Goal: Find specific page/section: Find specific page/section

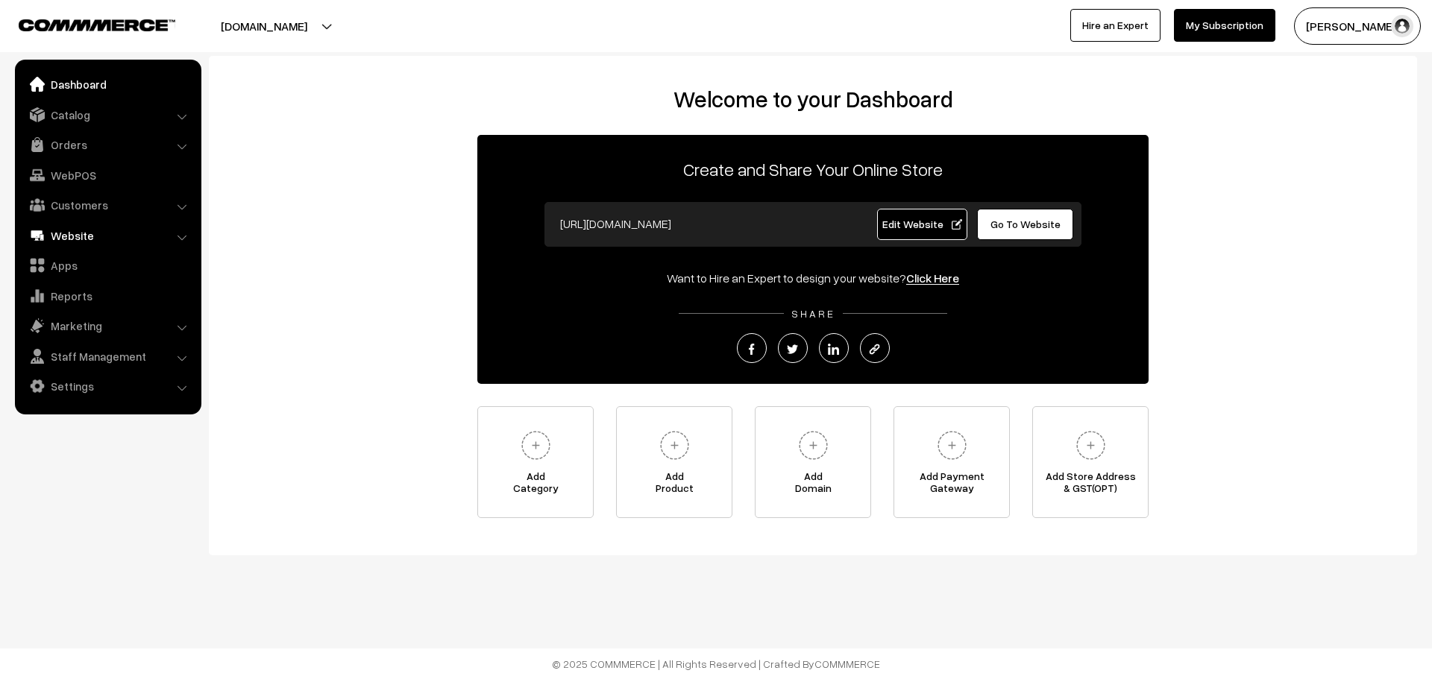
click at [92, 234] on link "Website" at bounding box center [108, 235] width 178 height 27
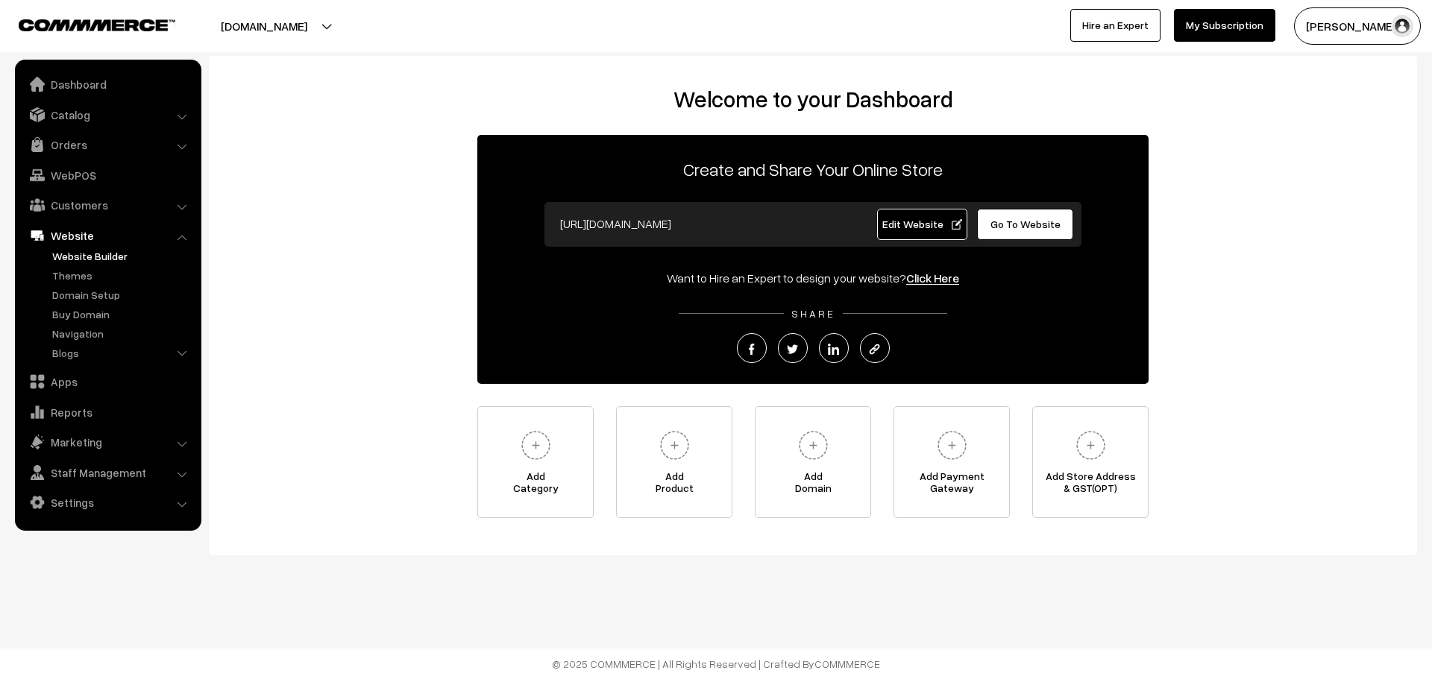
click at [81, 255] on link "Website Builder" at bounding box center [122, 256] width 148 height 16
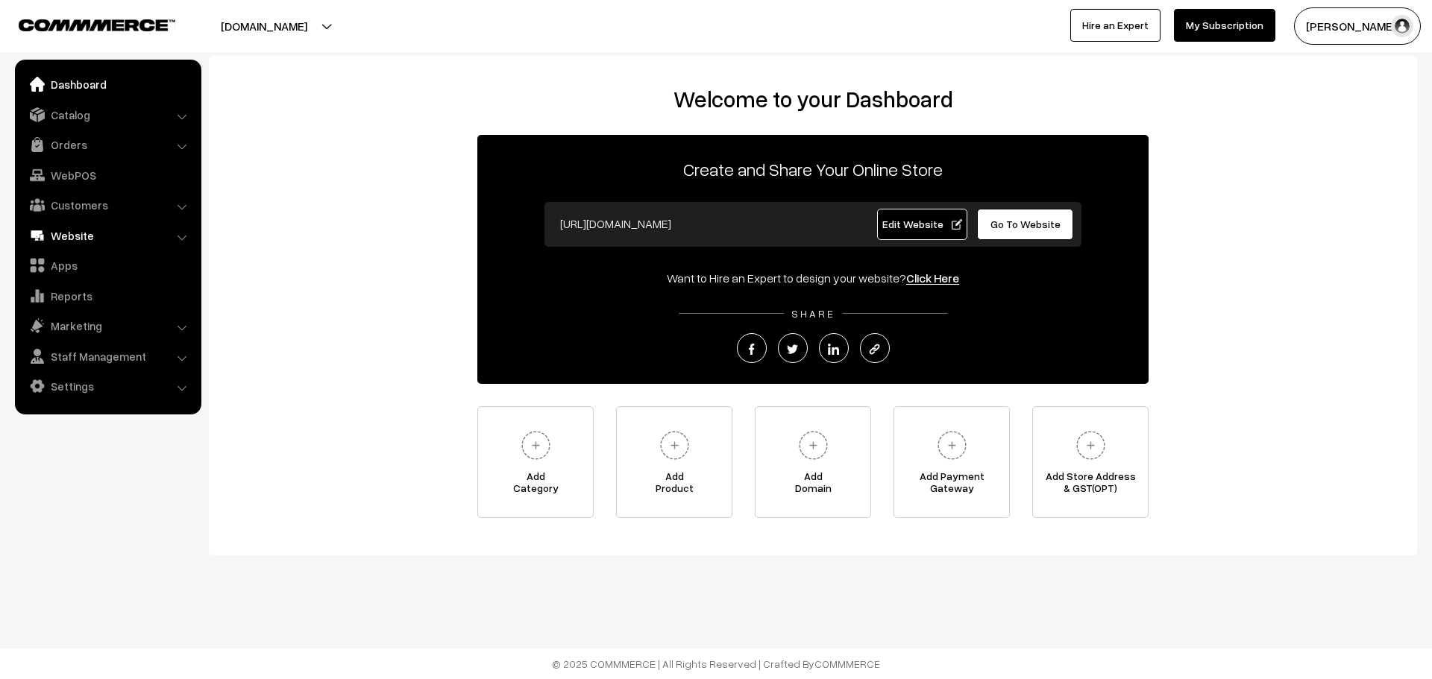
click at [65, 225] on link "Website" at bounding box center [108, 235] width 178 height 27
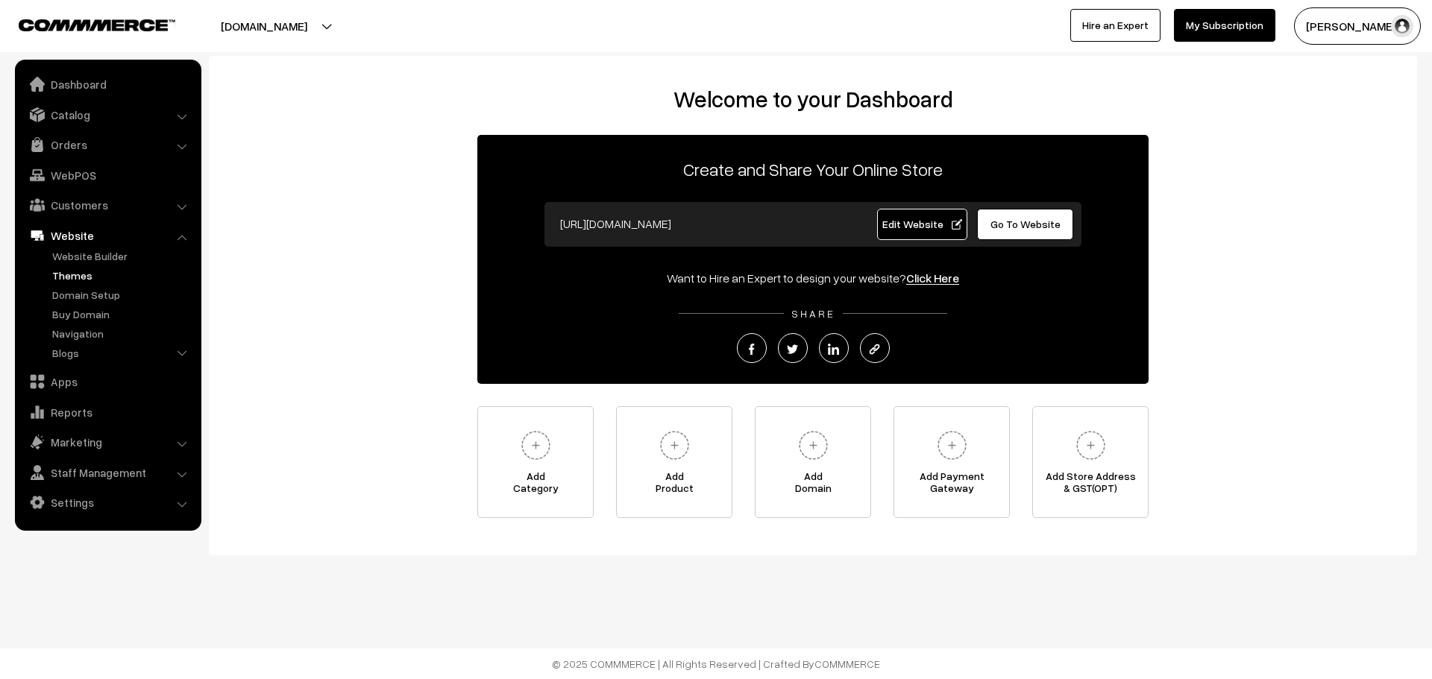
click at [65, 270] on link "Themes" at bounding box center [122, 276] width 148 height 16
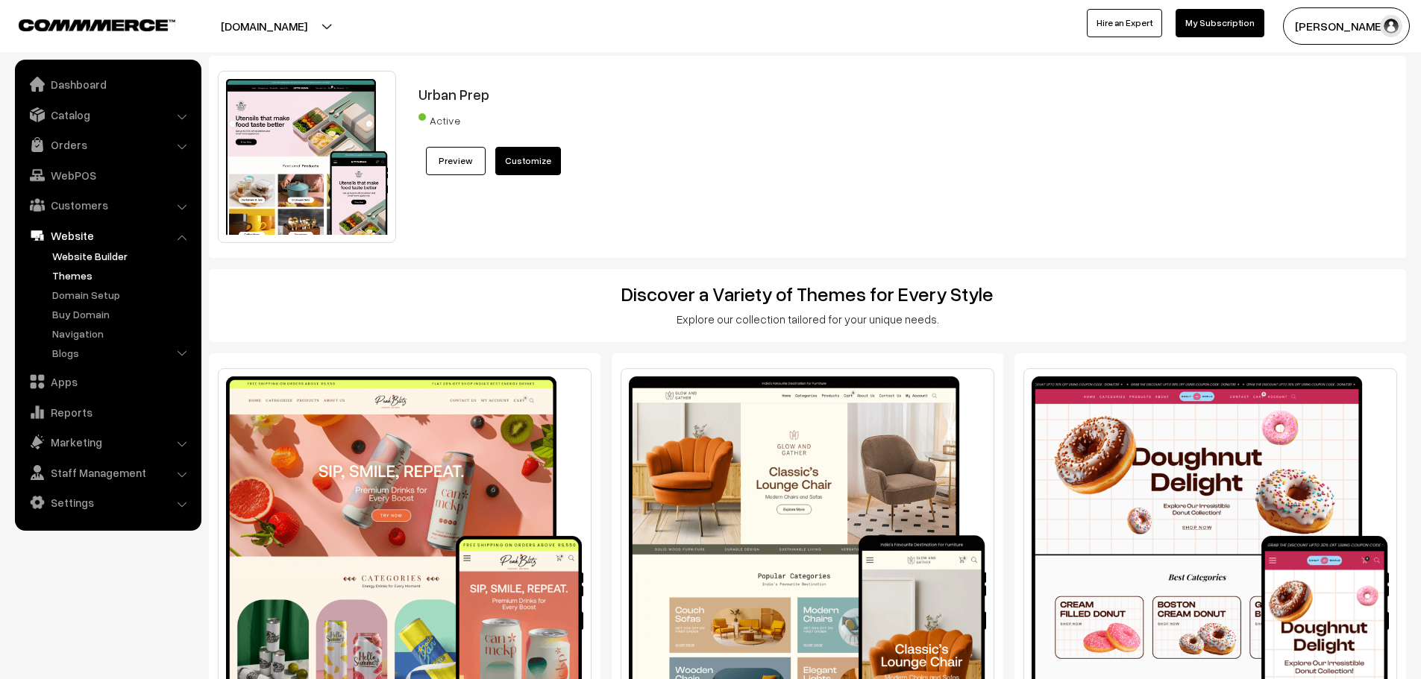
click at [95, 258] on link "Website Builder" at bounding box center [122, 256] width 148 height 16
